Goal: Transaction & Acquisition: Subscribe to service/newsletter

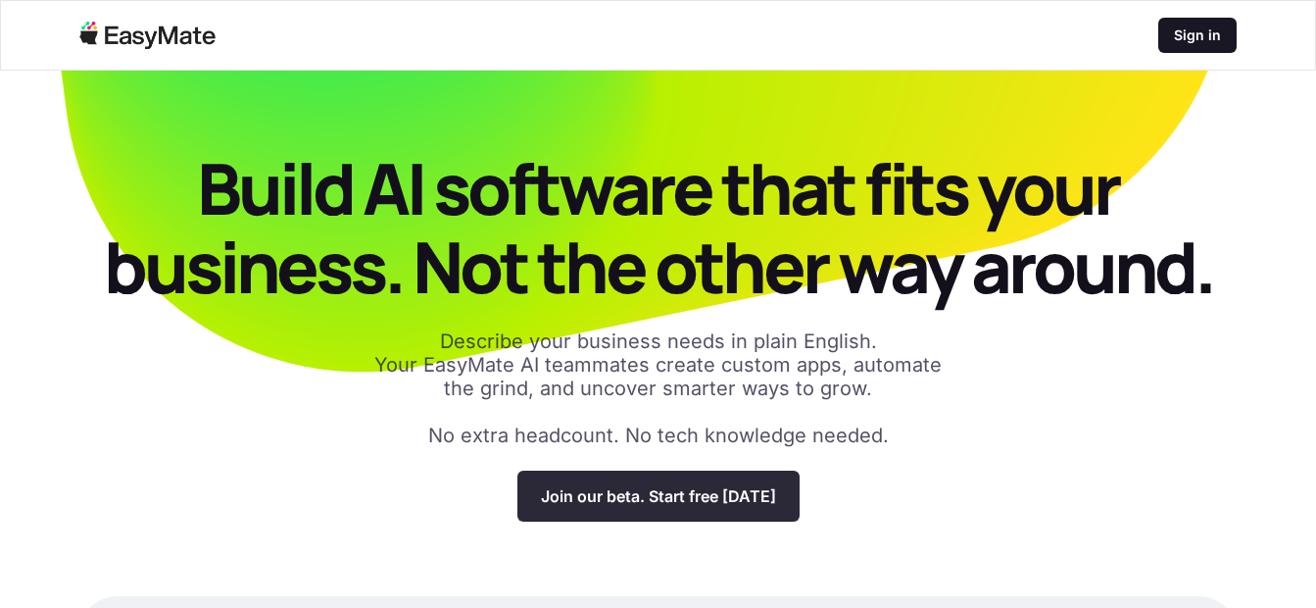
click at [649, 503] on p "Join our beta. Start free [DATE]" at bounding box center [658, 496] width 235 height 20
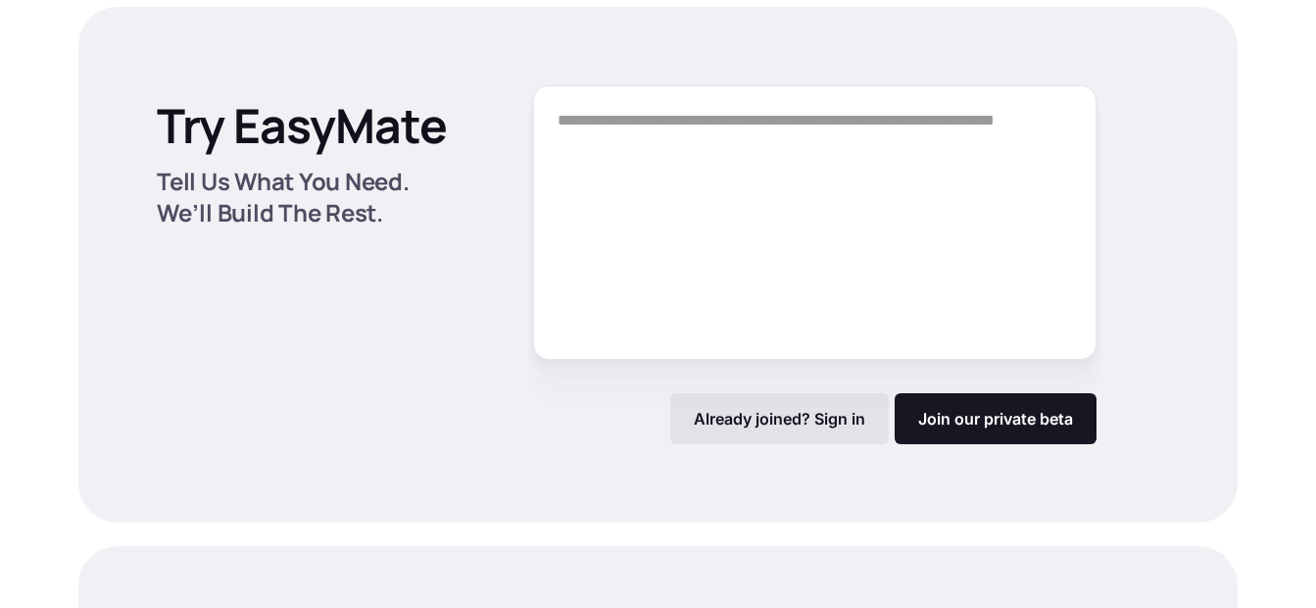
scroll to position [2576, 0]
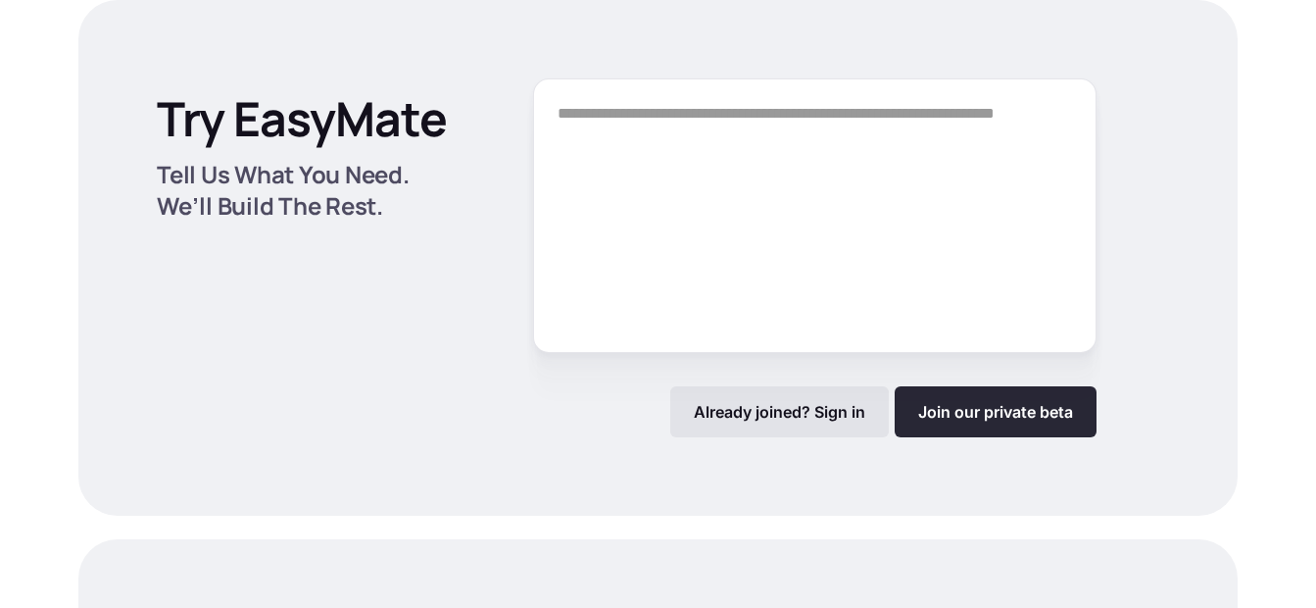
click at [936, 425] on link "Join our private beta" at bounding box center [996, 411] width 202 height 51
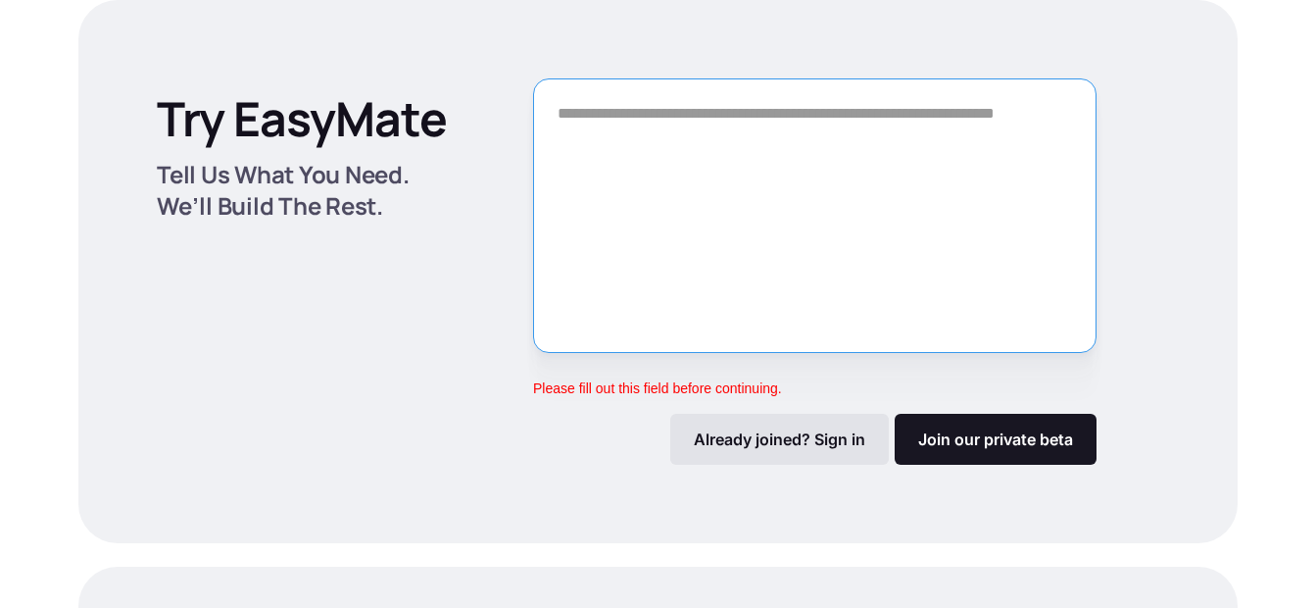
click at [852, 257] on textarea "Form" at bounding box center [814, 215] width 563 height 274
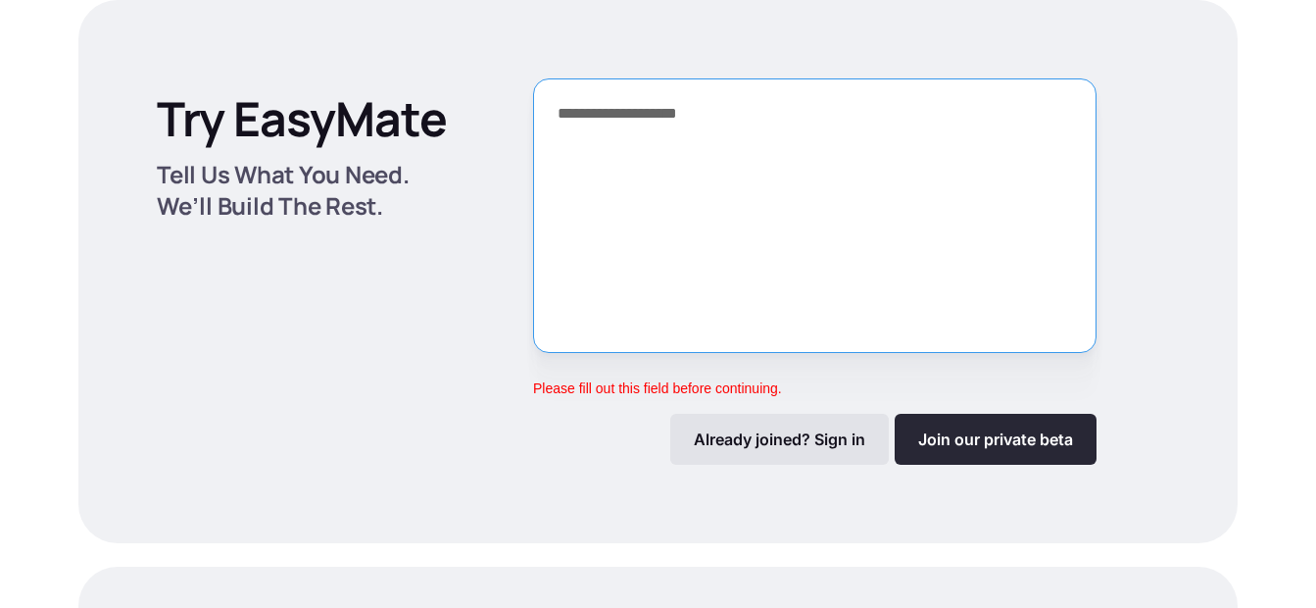
type textarea "**********"
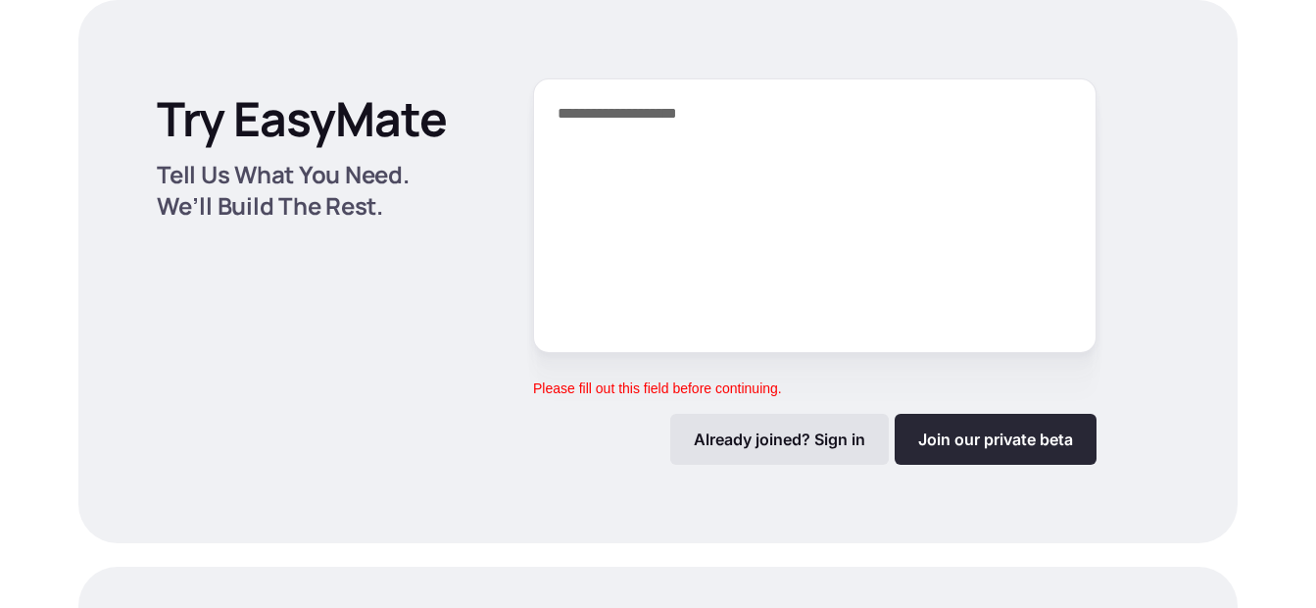
click at [909, 433] on link "Join our private beta" at bounding box center [996, 439] width 202 height 51
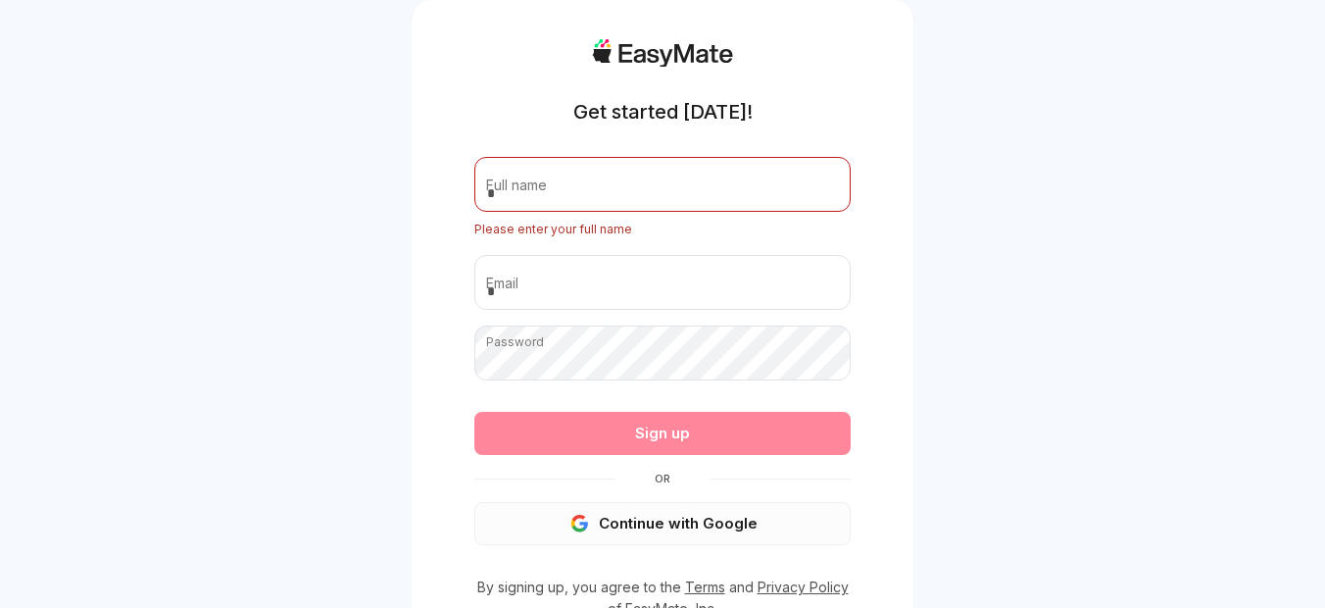
click at [596, 511] on button "Continue with Google" at bounding box center [662, 523] width 376 height 43
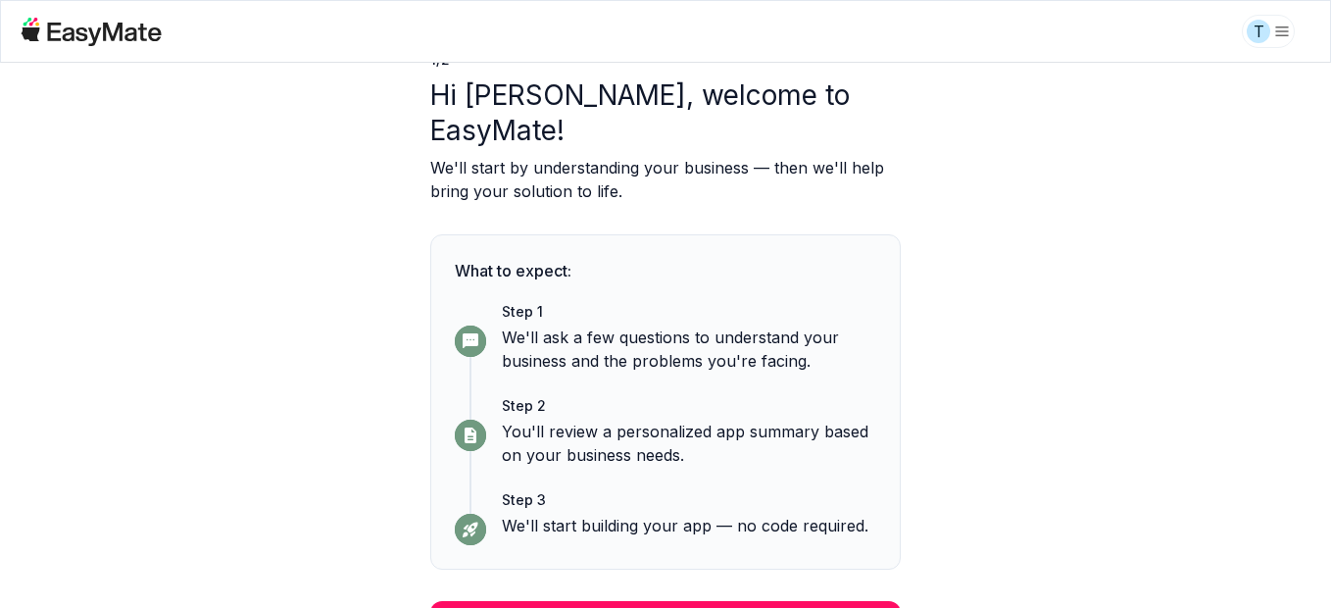
scroll to position [108, 0]
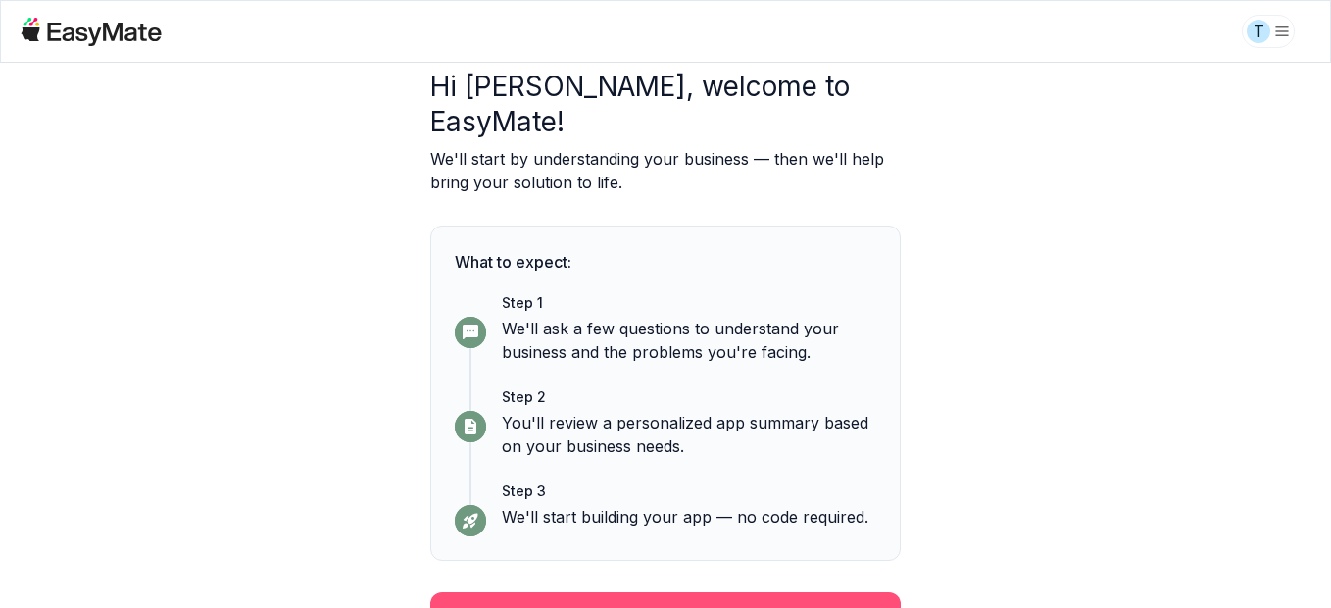
click at [832, 592] on button "Continue" at bounding box center [665, 617] width 470 height 51
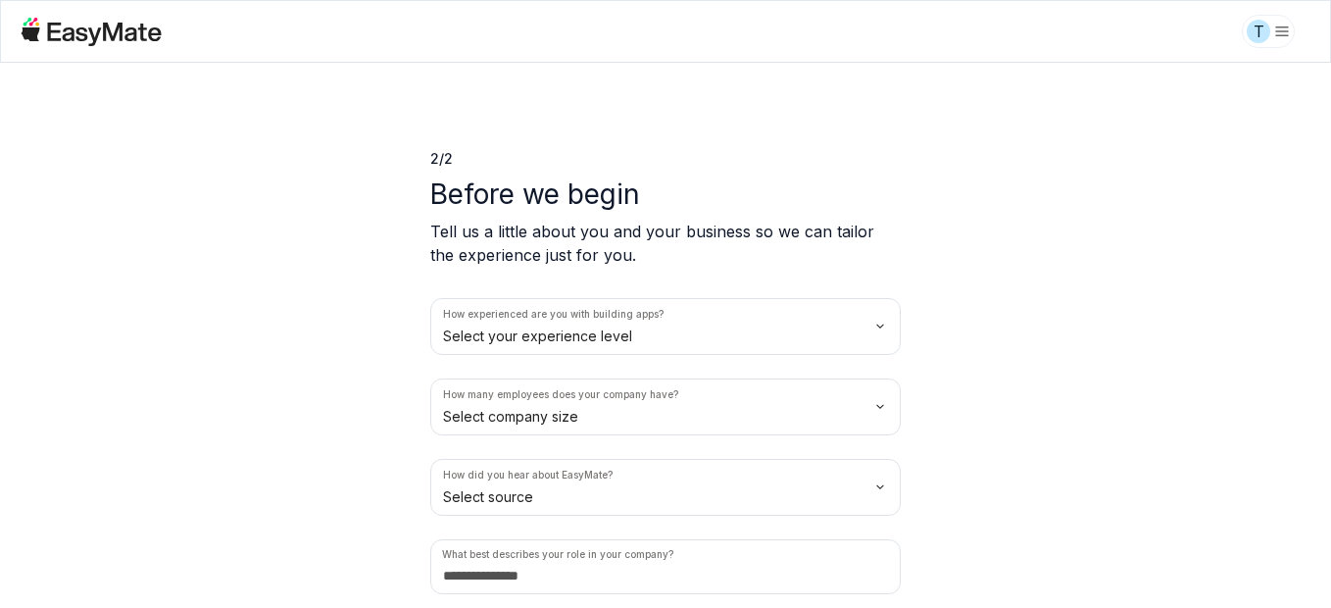
scroll to position [69, 0]
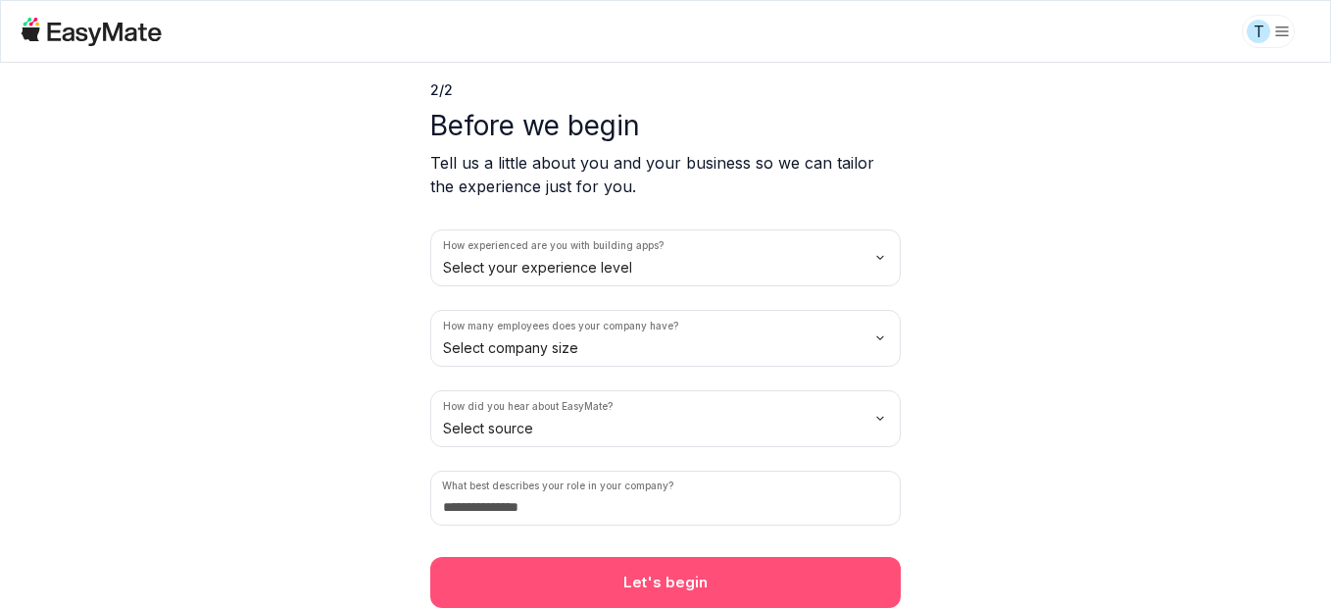
click at [746, 604] on button "Let's begin" at bounding box center [665, 582] width 470 height 51
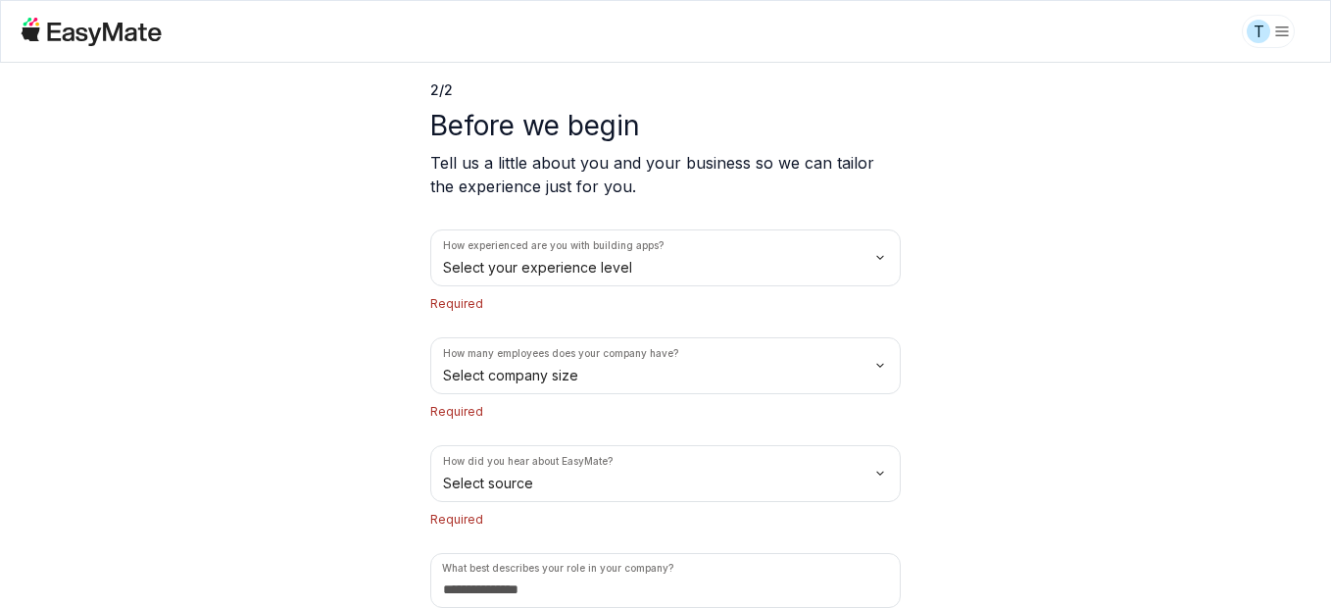
click at [849, 490] on html "T 2 / 2 Before we begin Tell us a little about you and your business so we can …" at bounding box center [665, 304] width 1331 height 608
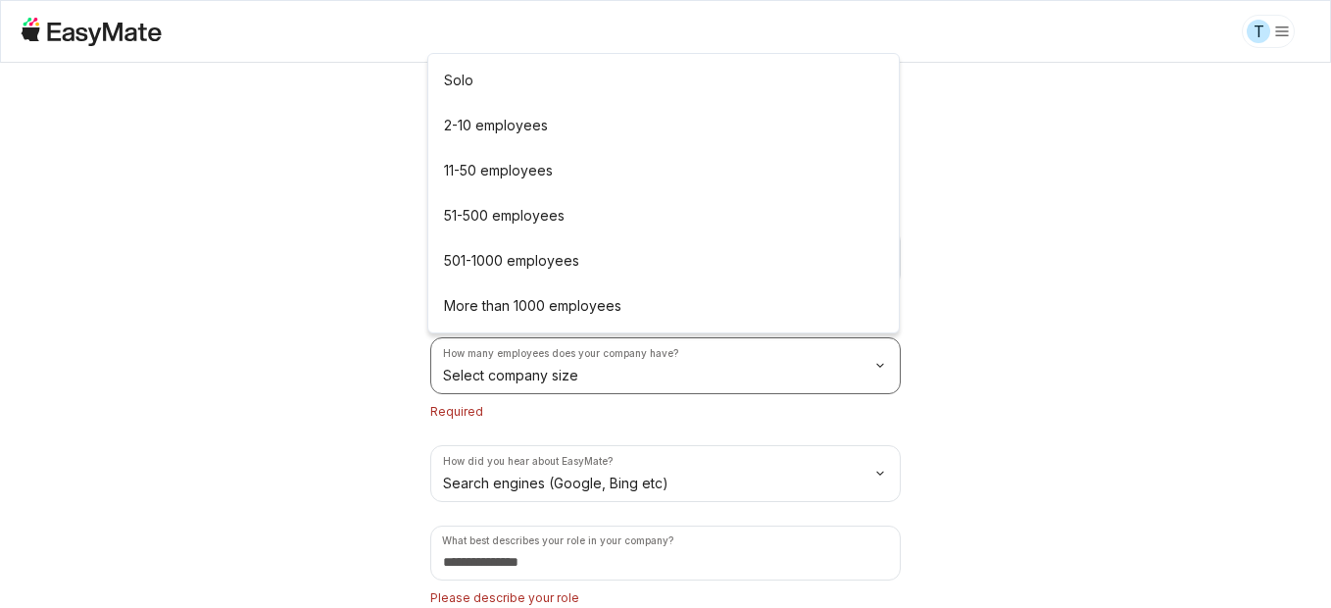
click at [767, 367] on html "T 2 / 2 Before we begin Tell us a little about you and your business so we can …" at bounding box center [665, 304] width 1331 height 608
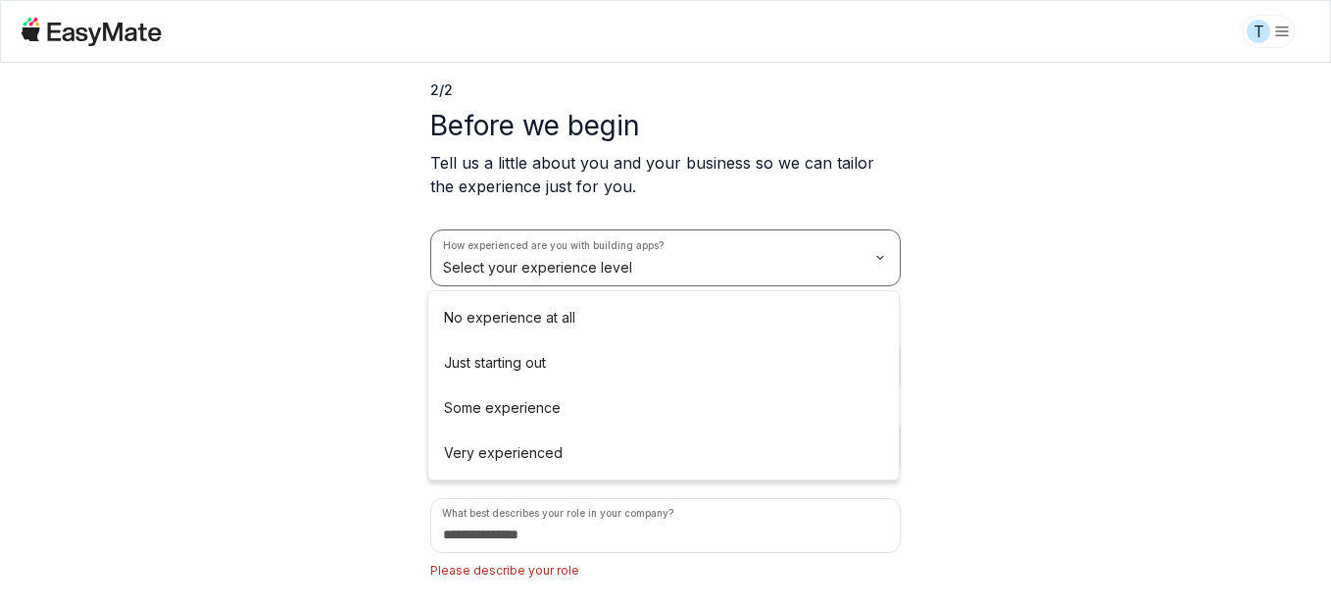
click at [709, 248] on html "T 2 / 2 Before we begin Tell us a little about you and your business so we can …" at bounding box center [665, 304] width 1331 height 608
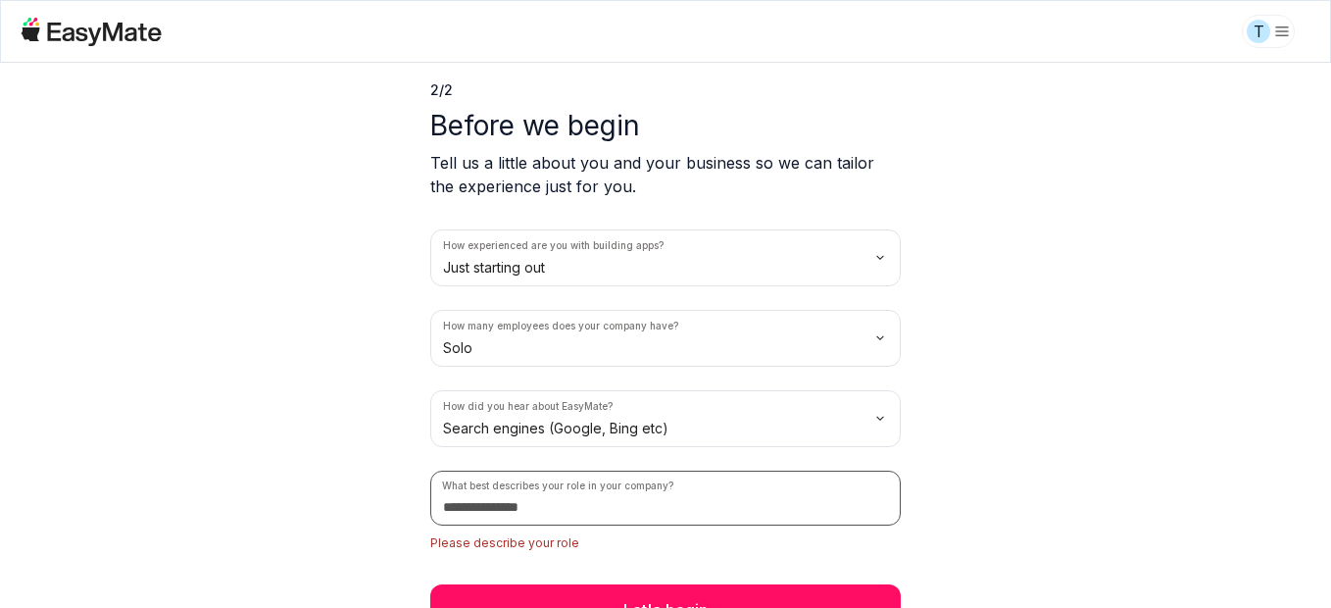
click at [840, 495] on input at bounding box center [665, 497] width 470 height 55
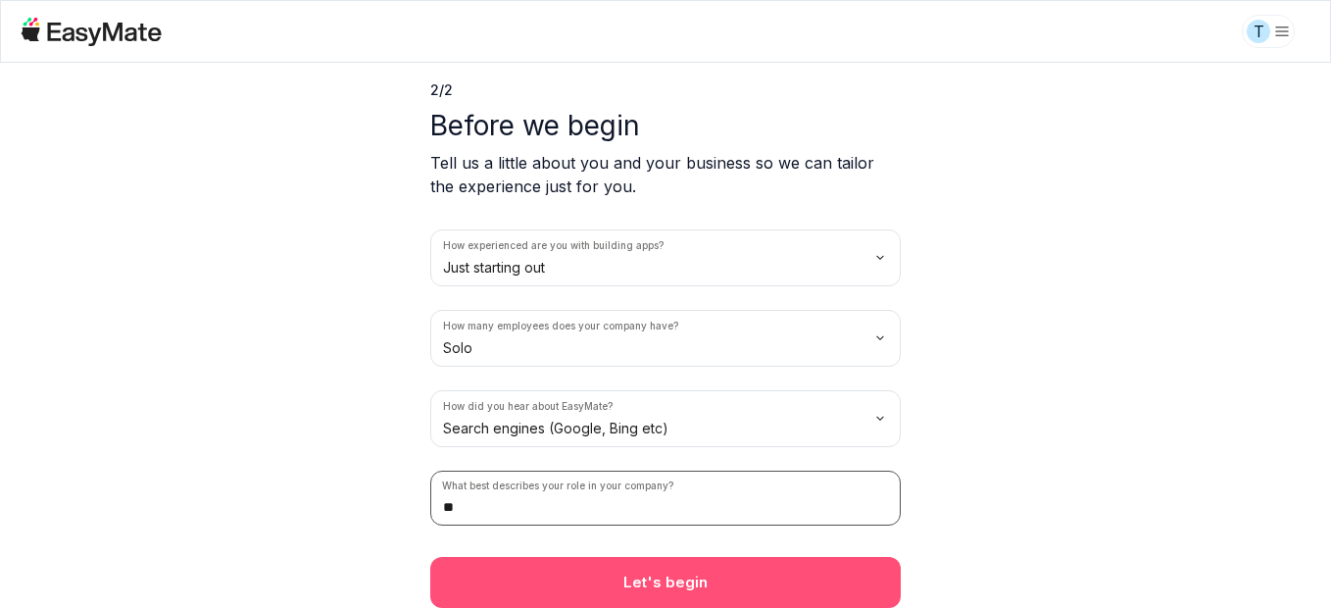
type input "**"
click at [778, 585] on button "Let's begin" at bounding box center [665, 582] width 470 height 51
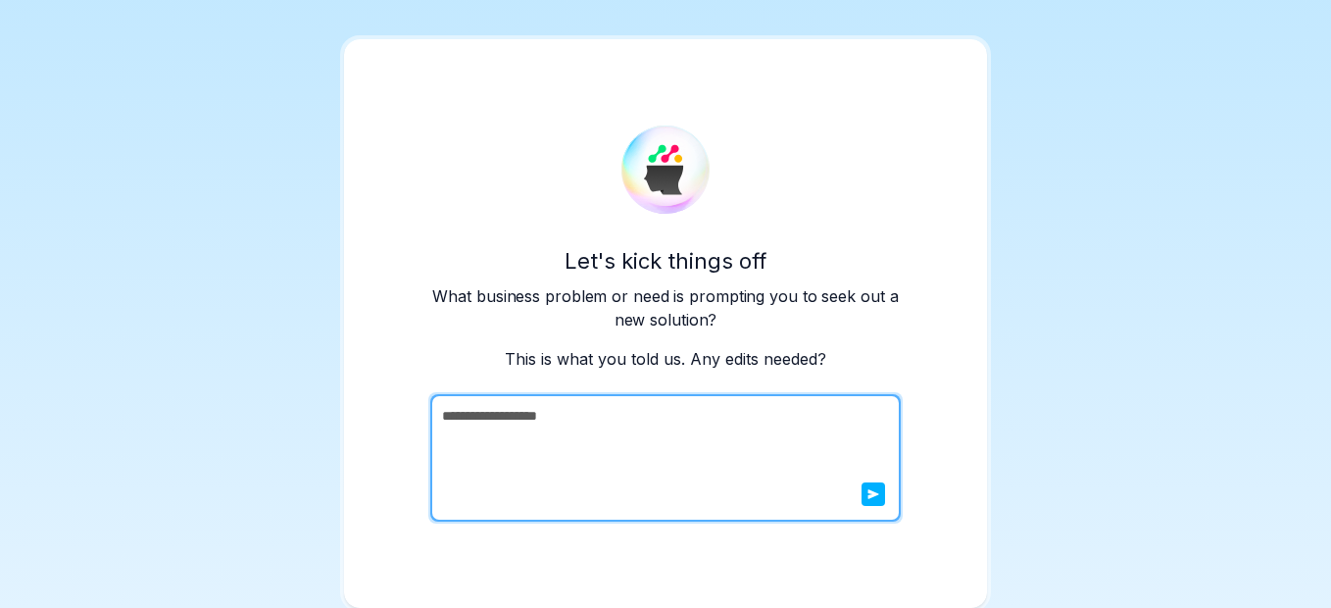
scroll to position [24, 0]
click at [867, 499] on icon "submit" at bounding box center [873, 494] width 12 height 12
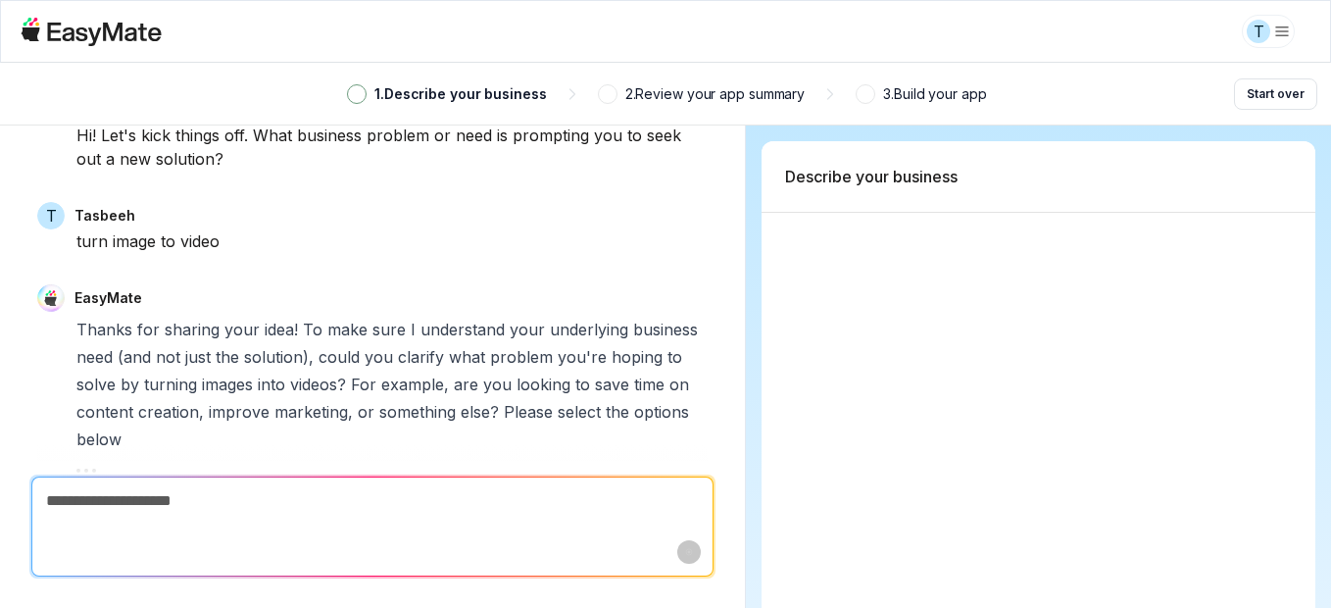
scroll to position [92, 0]
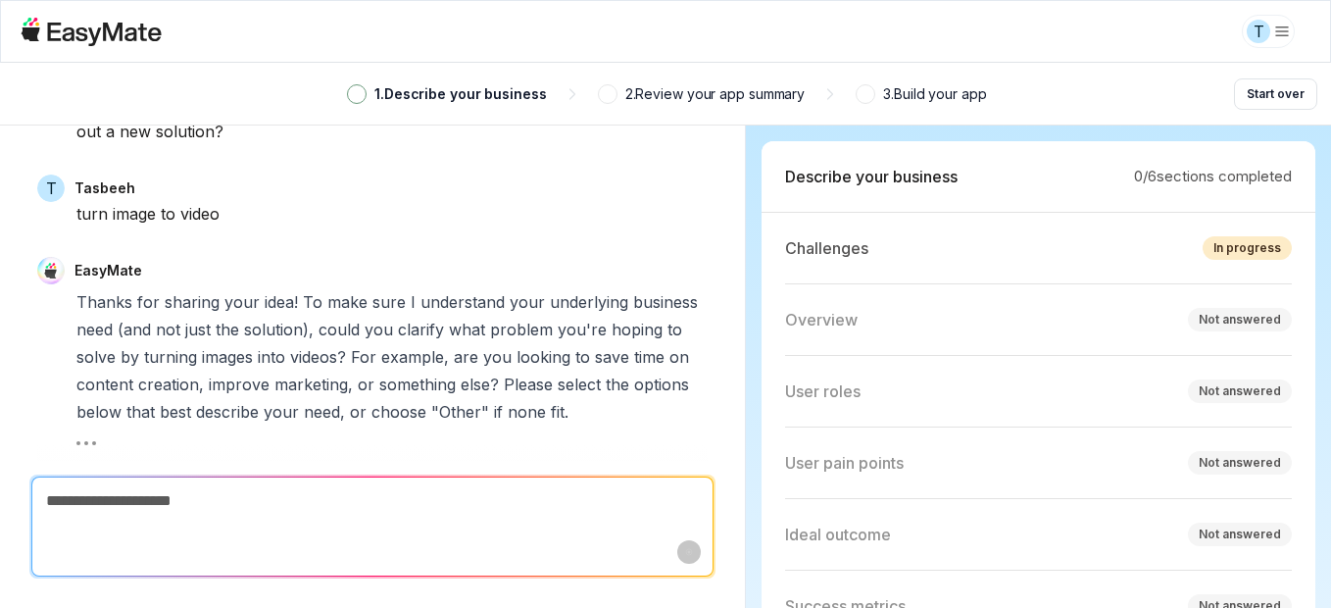
type textarea "*"
